Goal: Task Accomplishment & Management: Manage account settings

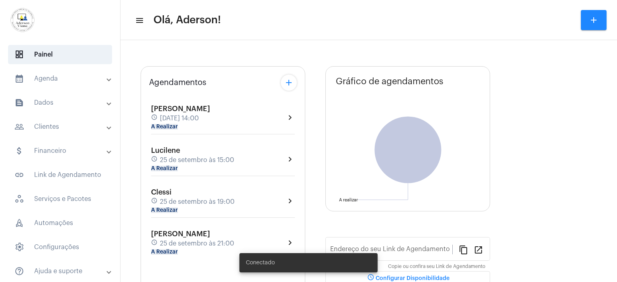
type input "[URL][DOMAIN_NAME]"
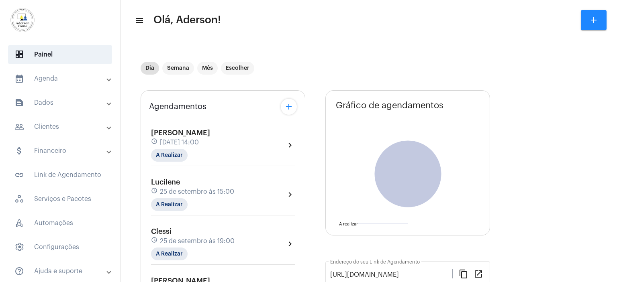
click at [53, 125] on mat-panel-title "people_outline Clientes" at bounding box center [60, 127] width 93 height 10
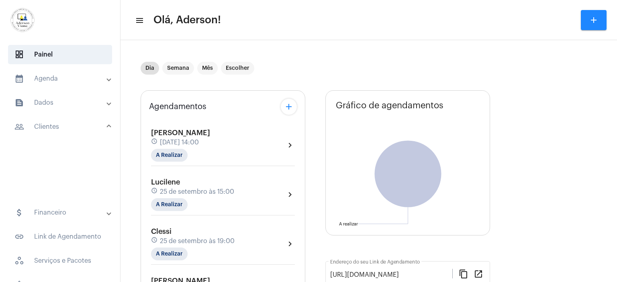
click at [53, 125] on mat-panel-title "people_outline Clientes" at bounding box center [60, 127] width 93 height 10
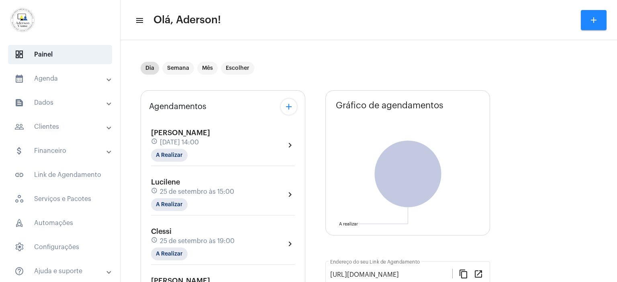
click at [53, 125] on mat-panel-title "people_outline Clientes" at bounding box center [60, 127] width 93 height 10
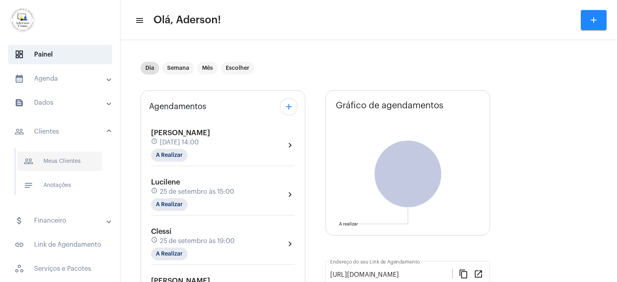
click at [62, 163] on span "people_outline Meus Clientes" at bounding box center [59, 161] width 85 height 19
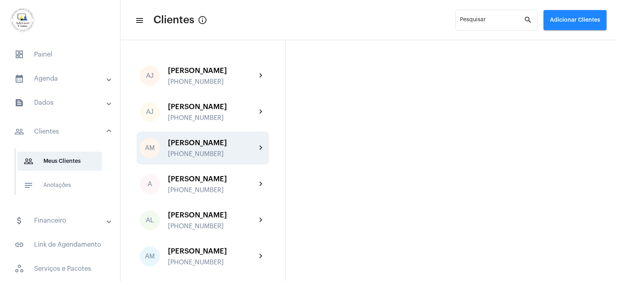
click at [191, 145] on div "[PERSON_NAME]" at bounding box center [212, 143] width 88 height 8
click at [191, 145] on mat-sidenav-content "menu Clientes info_outlined Pesquisar search Adicionar Clientes AJ [PERSON_NAME…" at bounding box center [368, 141] width 496 height 282
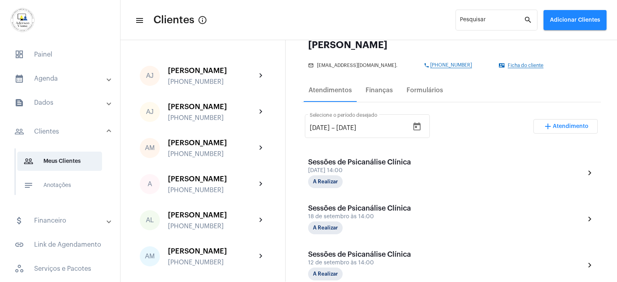
scroll to position [161, 0]
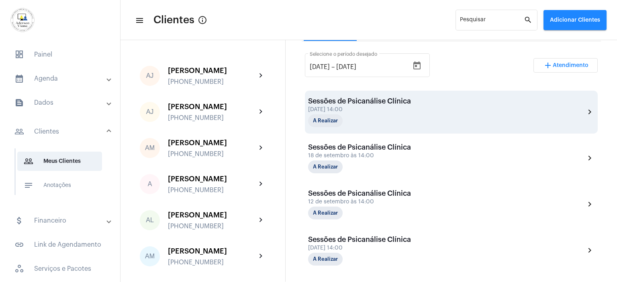
click at [365, 109] on div "[DATE] 14:00" at bounding box center [359, 110] width 103 height 6
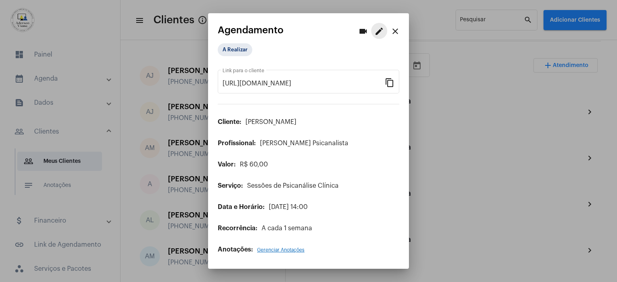
click at [380, 33] on mat-icon "edit" at bounding box center [379, 32] width 10 height 10
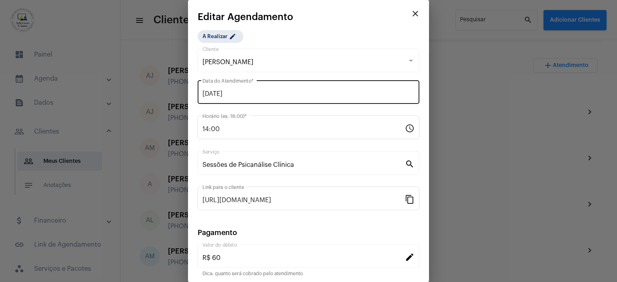
click at [243, 88] on div "[DATE] Data do Atendimento *" at bounding box center [308, 91] width 212 height 25
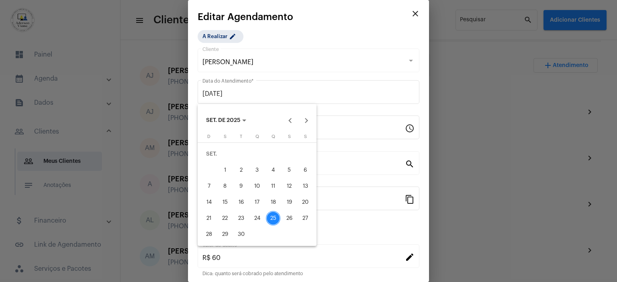
click at [288, 217] on div "26" at bounding box center [289, 218] width 14 height 14
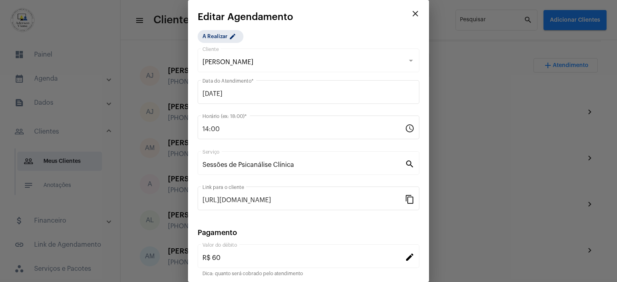
click at [288, 217] on div "26" at bounding box center [289, 218] width 14 height 14
type input "[DATE]"
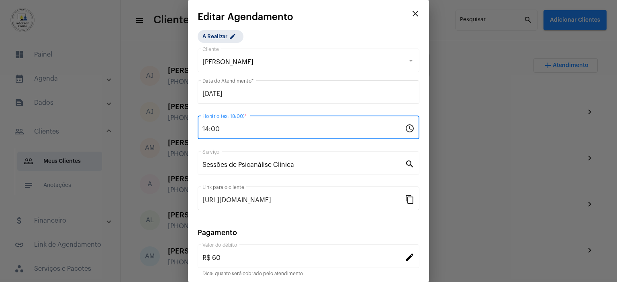
click at [218, 130] on input "14:00" at bounding box center [303, 129] width 202 height 7
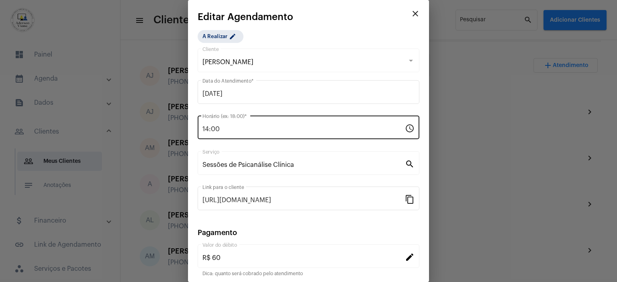
click at [202, 127] on div "14:00 Horário (ex: 18:00) * schedule" at bounding box center [309, 126] width 222 height 25
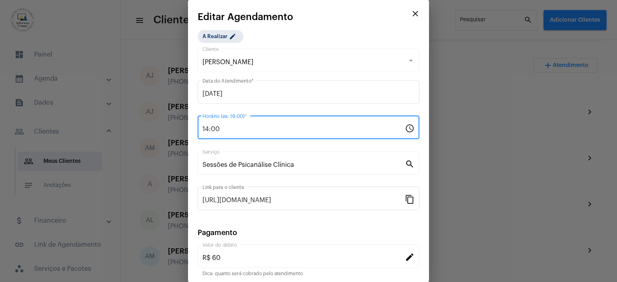
drag, startPoint x: 202, startPoint y: 128, endPoint x: 228, endPoint y: 127, distance: 25.3
click at [228, 127] on input "14:00" at bounding box center [303, 129] width 202 height 7
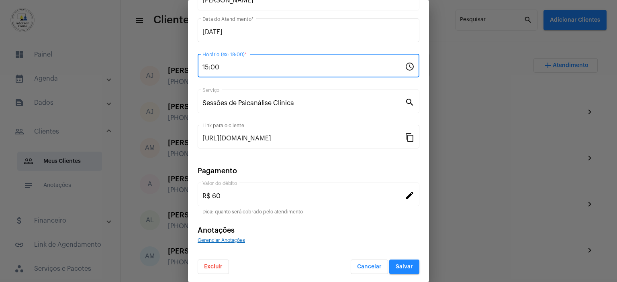
scroll to position [62, 0]
type input "15:00"
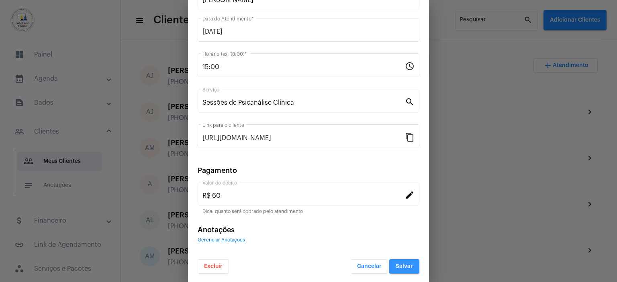
click at [398, 260] on button "Salvar" at bounding box center [404, 266] width 30 height 14
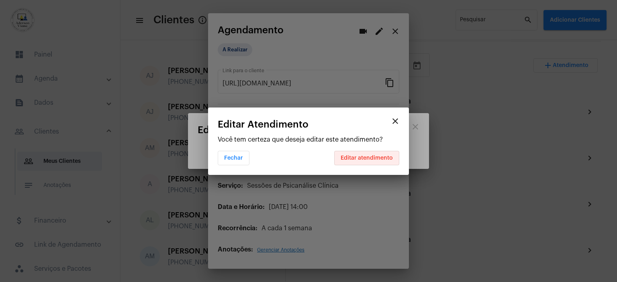
click at [377, 160] on span "Editar atendimento" at bounding box center [367, 158] width 52 height 6
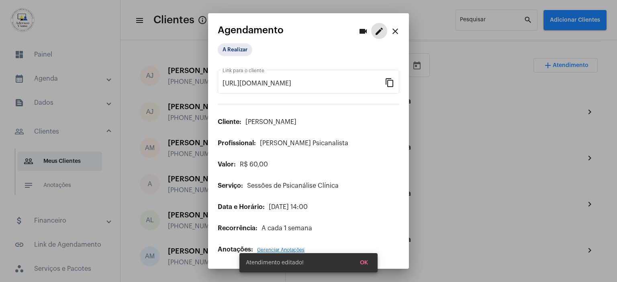
click at [397, 30] on mat-icon "close" at bounding box center [395, 32] width 10 height 10
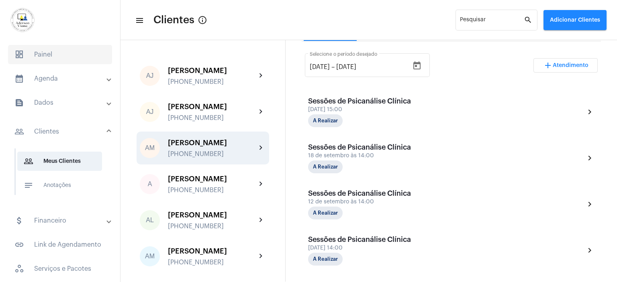
click at [45, 53] on span "dashboard Painel" at bounding box center [60, 54] width 104 height 19
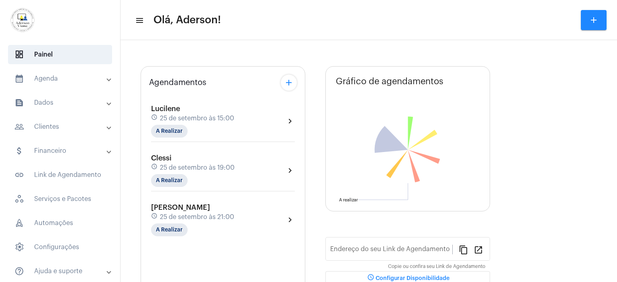
click at [47, 76] on mat-panel-title "calendar_month_outlined Agenda" at bounding box center [60, 79] width 93 height 10
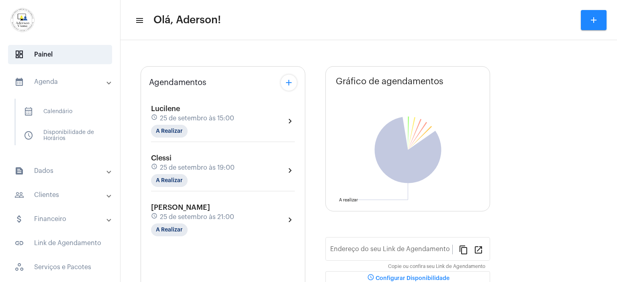
type input "[URL][DOMAIN_NAME]"
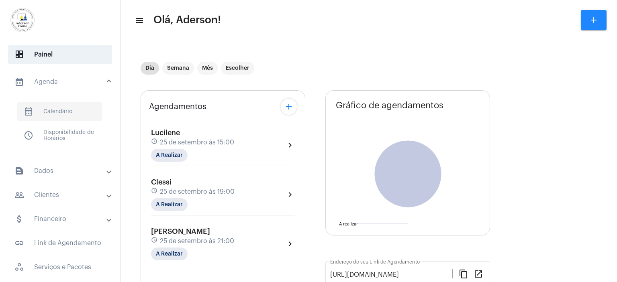
click at [65, 112] on span "calendar_month_outlined Calendário" at bounding box center [59, 111] width 85 height 19
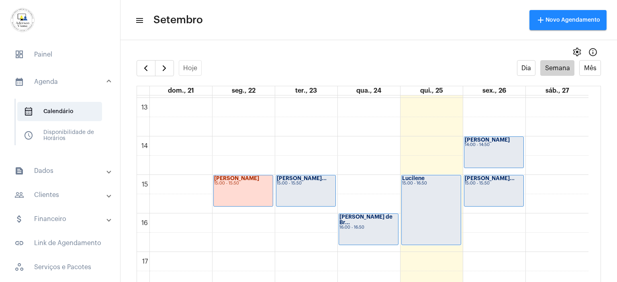
scroll to position [513, 0]
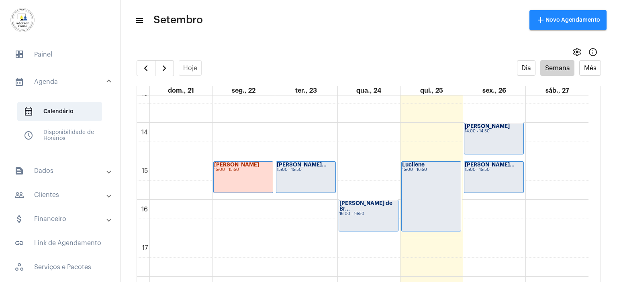
click at [418, 169] on div "15:00 - 16:50" at bounding box center [431, 170] width 58 height 4
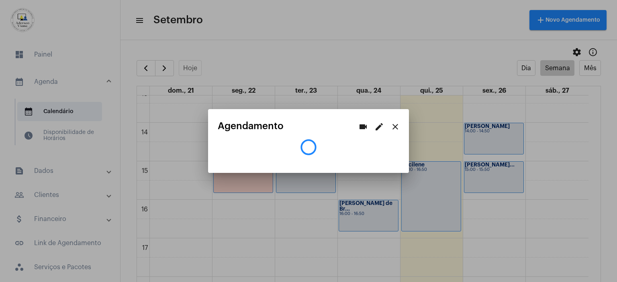
click at [418, 169] on div at bounding box center [308, 141] width 617 height 282
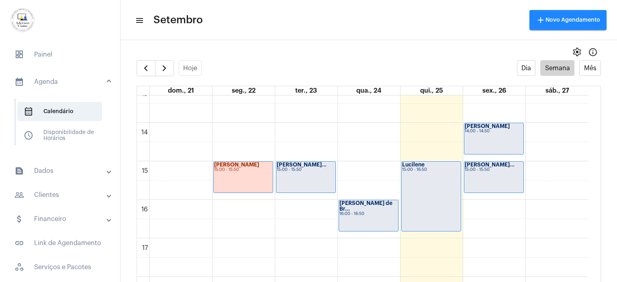
click at [418, 169] on div "15:00 - 16:50" at bounding box center [431, 170] width 58 height 4
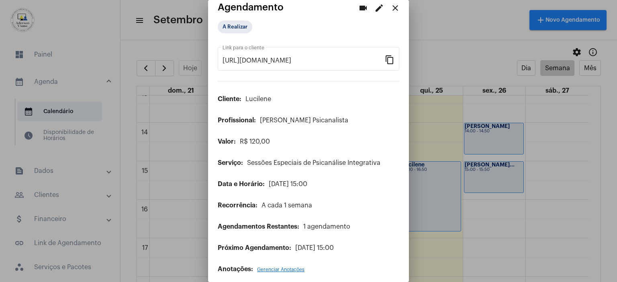
scroll to position [14, 0]
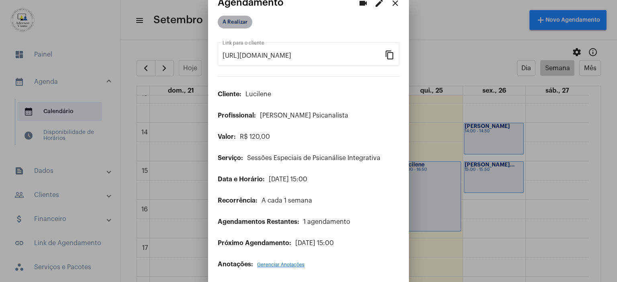
click at [244, 21] on mat-chip "A Realizar" at bounding box center [235, 22] width 35 height 13
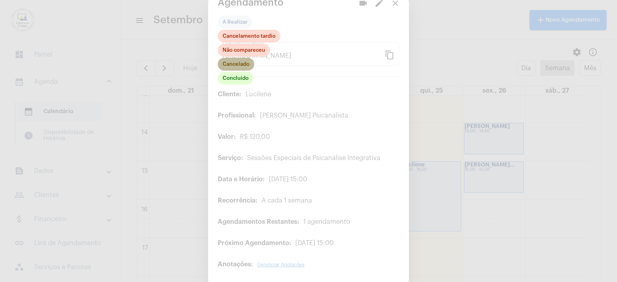
click at [246, 63] on mat-chip "Cancelado" at bounding box center [236, 64] width 37 height 13
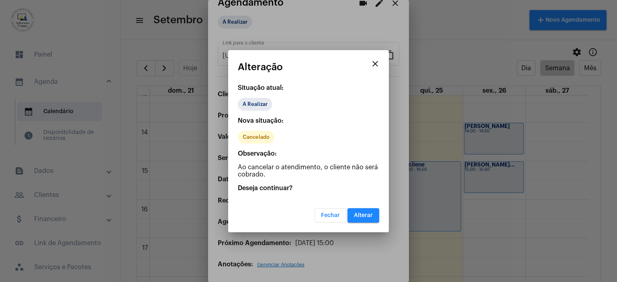
click at [359, 210] on button "Alterar" at bounding box center [363, 215] width 32 height 14
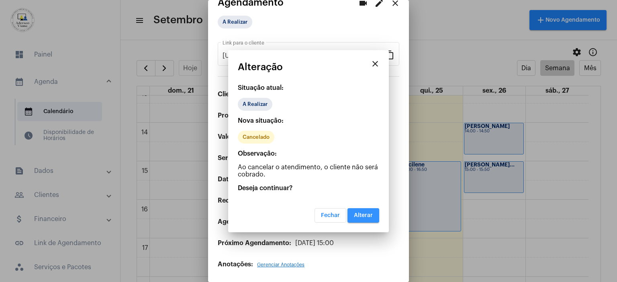
scroll to position [0, 0]
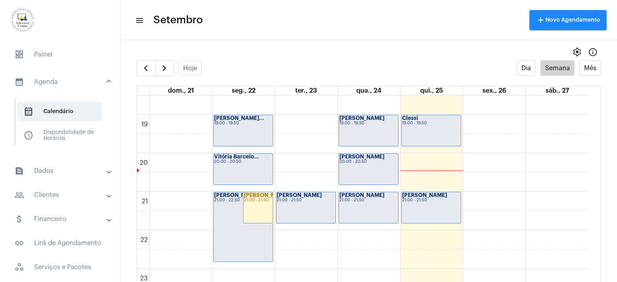
scroll to position [722, 0]
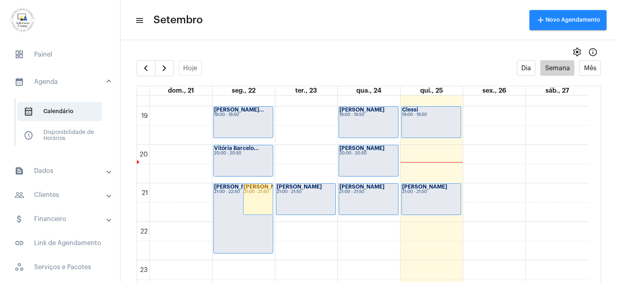
click at [351, 192] on div "21:00 - 21:50" at bounding box center [368, 192] width 58 height 4
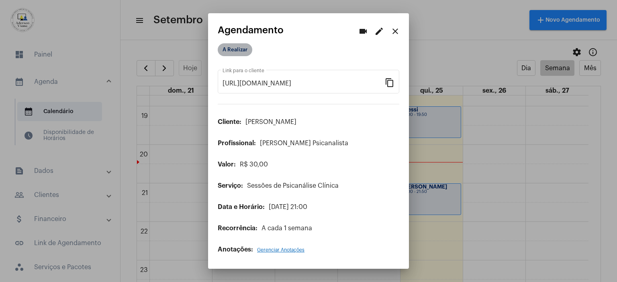
click at [233, 49] on mat-chip "A Realizar" at bounding box center [235, 49] width 35 height 13
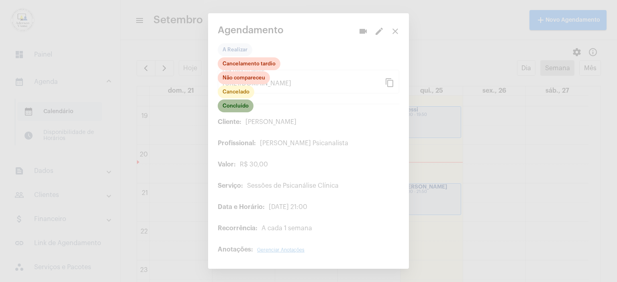
click at [233, 108] on mat-chip "Concluído" at bounding box center [236, 106] width 36 height 13
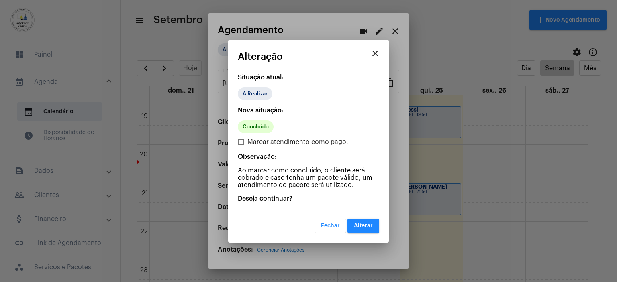
click at [360, 223] on span "Alterar" at bounding box center [363, 226] width 19 height 6
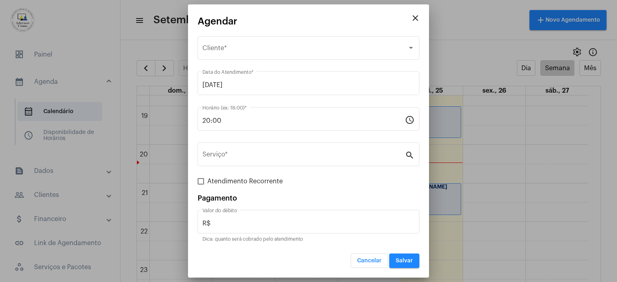
click at [413, 20] on mat-icon "close" at bounding box center [415, 18] width 10 height 10
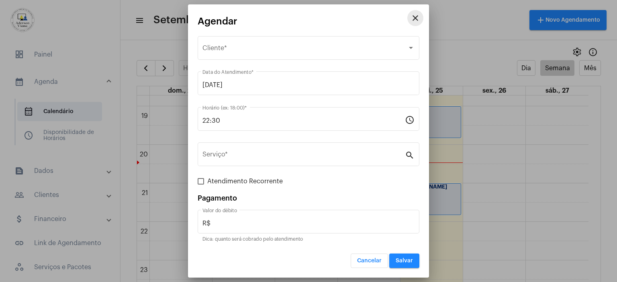
click at [415, 17] on mat-icon "close" at bounding box center [415, 18] width 10 height 10
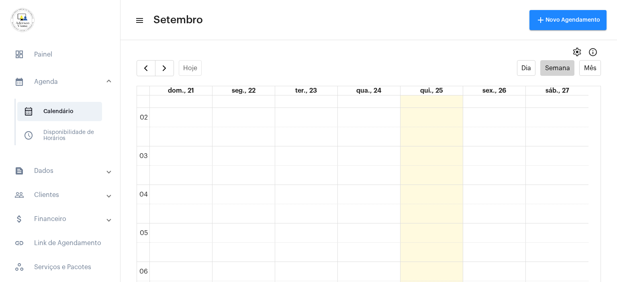
scroll to position [39, 0]
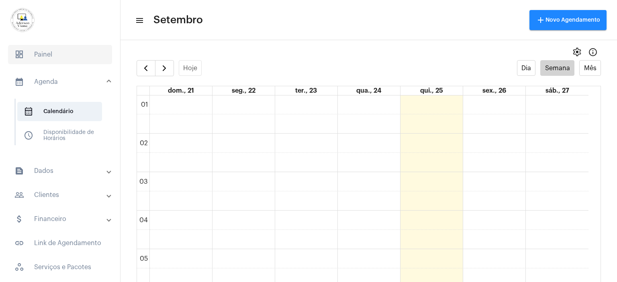
click at [49, 54] on span "dashboard Painel" at bounding box center [60, 54] width 104 height 19
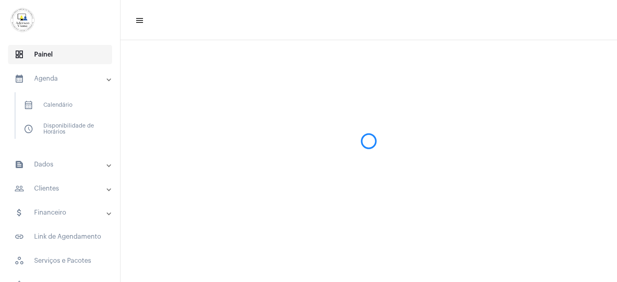
click at [48, 54] on span "dashboard Painel" at bounding box center [60, 54] width 104 height 19
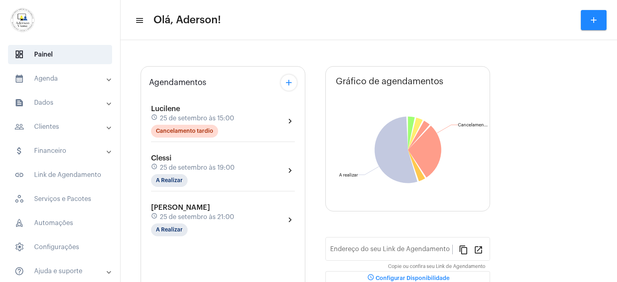
type input "[URL][DOMAIN_NAME]"
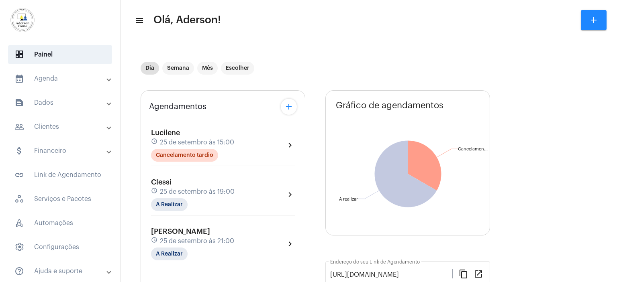
scroll to position [80, 0]
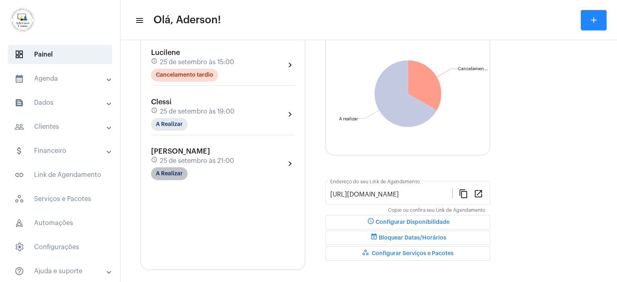
click at [175, 172] on mat-chip "A Realizar" at bounding box center [169, 173] width 37 height 13
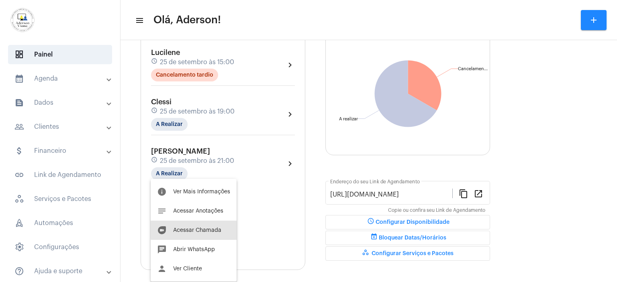
click at [209, 229] on span "Acessar Chamada" at bounding box center [197, 231] width 48 height 6
